Goal: Information Seeking & Learning: Learn about a topic

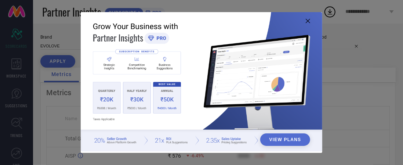
click at [307, 22] on icon at bounding box center [308, 21] width 4 height 4
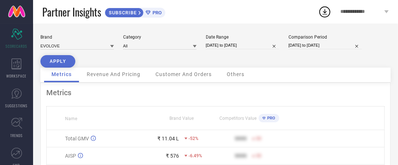
click at [185, 77] on span "Customer And Orders" at bounding box center [183, 74] width 56 height 6
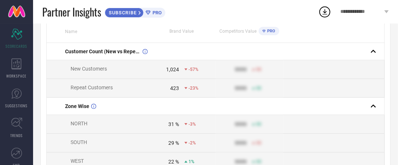
scroll to position [88, 0]
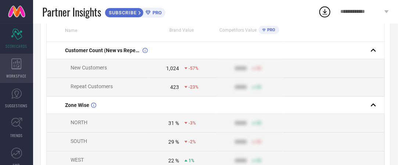
click at [11, 66] on icon at bounding box center [16, 63] width 10 height 11
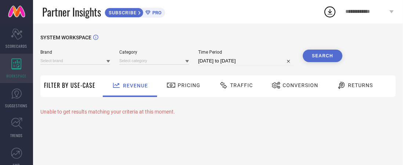
type input "EVOLOVE"
type input "All"
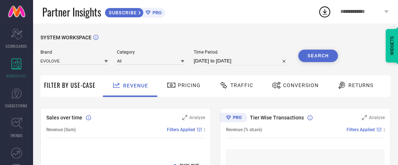
click at [337, 88] on icon at bounding box center [341, 85] width 9 height 9
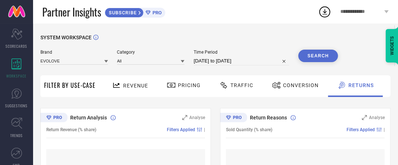
click at [302, 86] on span "Conversion" at bounding box center [301, 85] width 36 height 6
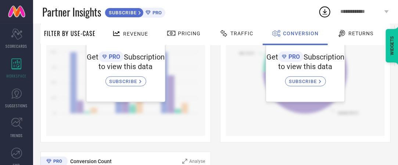
scroll to position [150, 0]
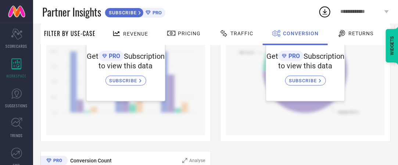
click at [134, 81] on span "SUBSCRIBE" at bounding box center [124, 81] width 30 height 6
